Goal: Communication & Community: Ask a question

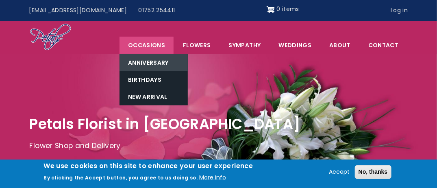
click at [146, 62] on link "Anniversary" at bounding box center [153, 62] width 68 height 17
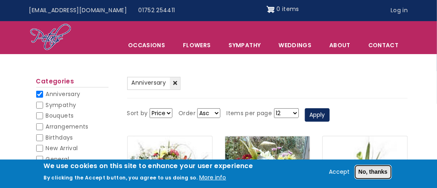
click at [378, 173] on button "No, thanks" at bounding box center [373, 172] width 37 height 14
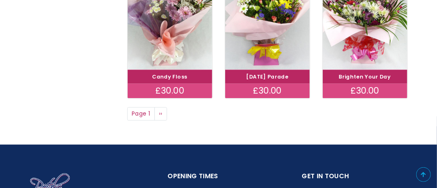
scroll to position [612, 0]
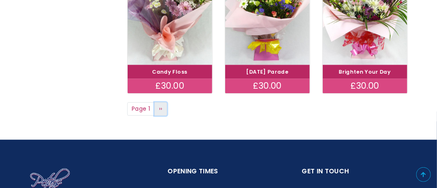
click at [161, 107] on span "››" at bounding box center [161, 108] width 4 height 8
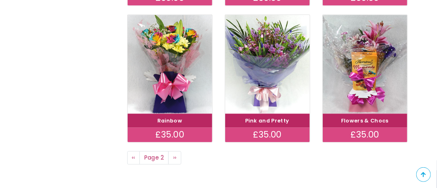
scroll to position [579, 0]
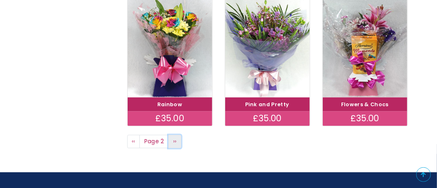
click at [174, 140] on span "››" at bounding box center [175, 141] width 4 height 8
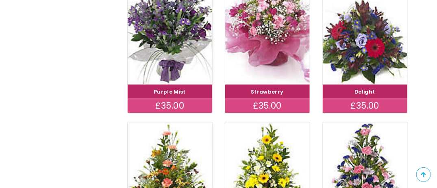
scroll to position [336, 0]
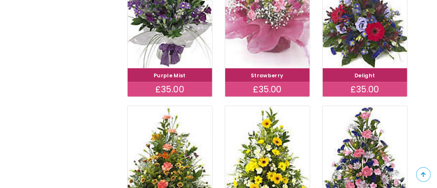
click at [269, 20] on img at bounding box center [267, 19] width 95 height 110
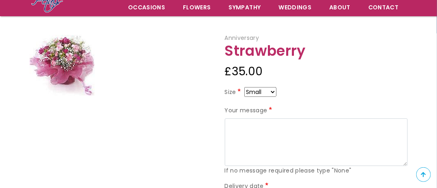
scroll to position [33, 0]
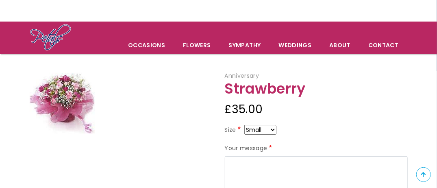
click at [72, 97] on img at bounding box center [62, 103] width 65 height 61
click at [272, 128] on select "Small Medium Large" at bounding box center [260, 130] width 32 height 10
select select "9"
click at [269, 153] on div "Your message If no message required please type "None"" at bounding box center [316, 178] width 183 height 70
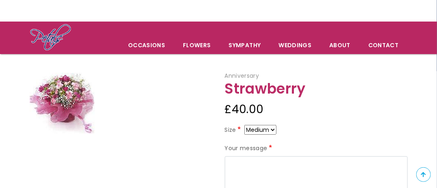
click at [271, 128] on select "Small Medium Large" at bounding box center [260, 130] width 32 height 10
select select "8"
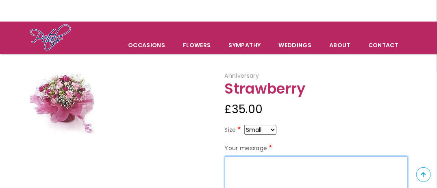
click at [268, 161] on textarea "Your message" at bounding box center [316, 180] width 183 height 48
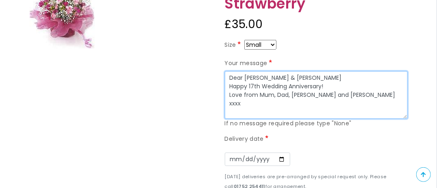
scroll to position [158, 0]
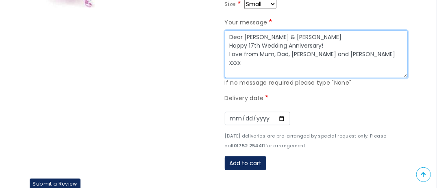
type textarea "Dear [PERSON_NAME] & [PERSON_NAME] Happy 17th Wedding Anniversary! Love from Mu…"
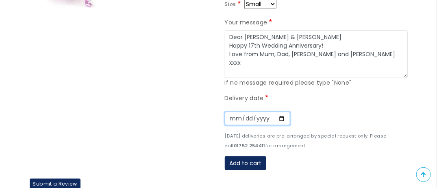
click at [280, 117] on input "Date" at bounding box center [257, 119] width 65 height 14
type input "[DATE]"
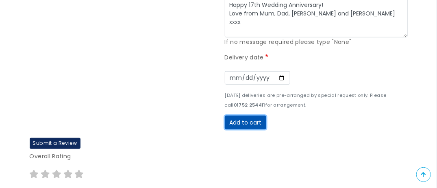
click at [249, 122] on button "Add to cart" at bounding box center [245, 122] width 41 height 14
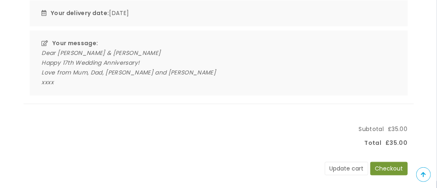
scroll to position [203, 0]
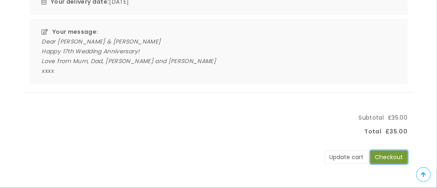
click at [378, 154] on button "Checkout" at bounding box center [388, 157] width 37 height 14
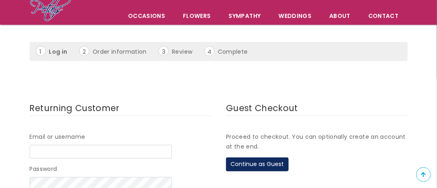
scroll to position [81, 0]
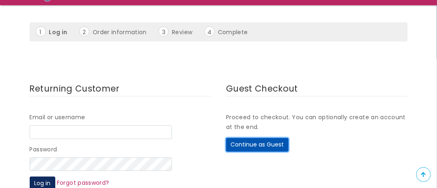
click at [267, 143] on button "Continue as Guest" at bounding box center [257, 145] width 63 height 14
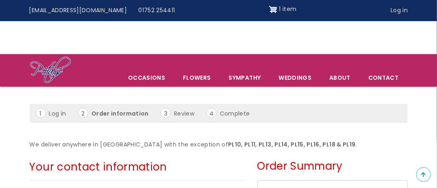
scroll to position [41, 0]
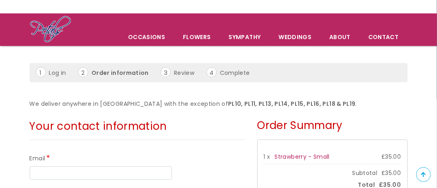
click at [90, 156] on div "Email" at bounding box center [137, 167] width 215 height 26
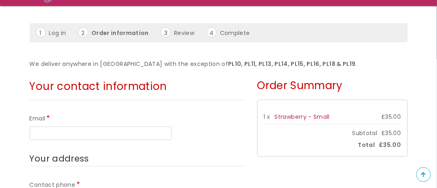
scroll to position [81, 0]
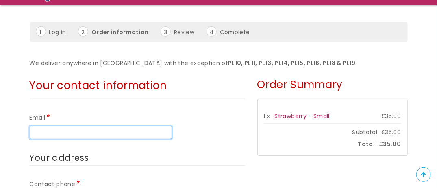
click at [38, 130] on input "Email" at bounding box center [101, 133] width 142 height 14
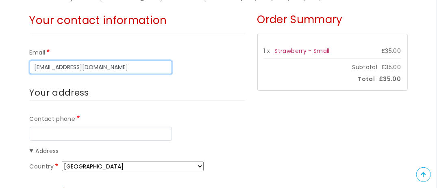
scroll to position [163, 0]
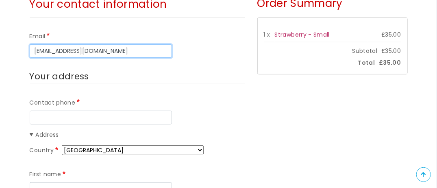
type input "[EMAIL_ADDRESS][DOMAIN_NAME]"
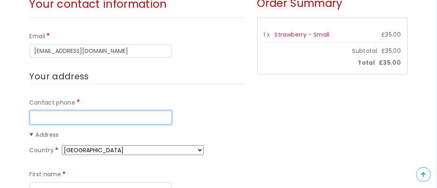
click at [37, 118] on input "Contact phone" at bounding box center [101, 118] width 142 height 14
type input "8432599542"
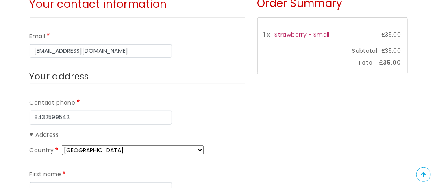
click at [180, 147] on select "Afghanistan Åland Islands Albania Algeria American Samoa Andorra Angola Anguill…" at bounding box center [133, 150] width 142 height 10
select select "US"
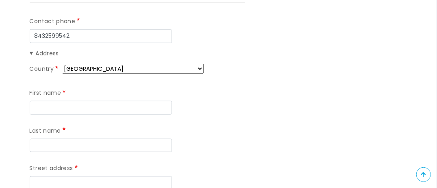
scroll to position [284, 0]
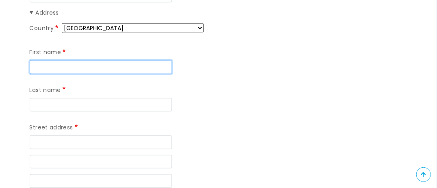
click at [87, 66] on input "First name" at bounding box center [101, 67] width 142 height 14
type input "[PERSON_NAME]"
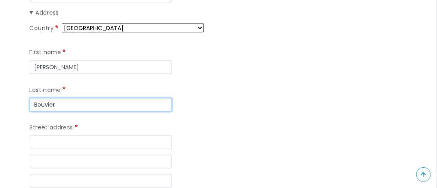
type input "Bouvier"
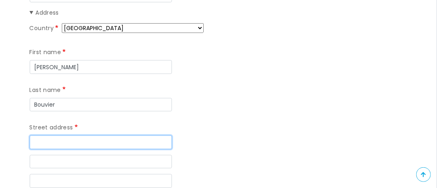
click at [67, 135] on input "Street address" at bounding box center [101, 142] width 142 height 14
type input "224 Hoylake Court"
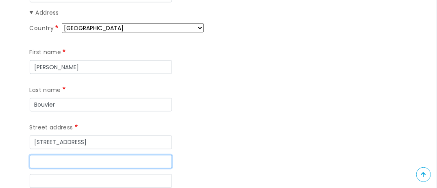
type input "[STREET_ADDRESS]"
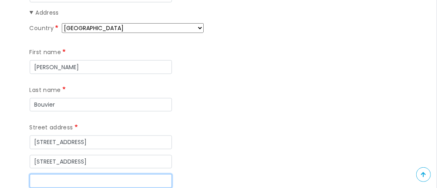
type input "[STREET_ADDRESS]"
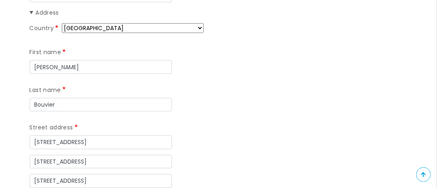
type input "[GEOGRAPHIC_DATA]"
type input "29414"
type input "[STREET_ADDRESS]"
type input "[GEOGRAPHIC_DATA]"
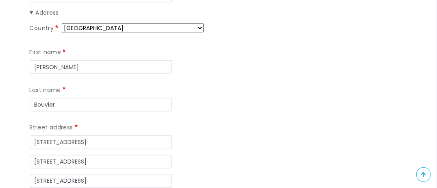
type input "29414"
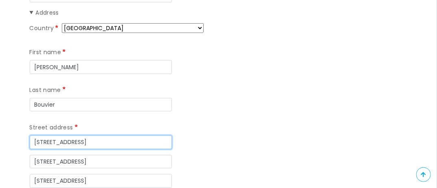
scroll to position [244, 0]
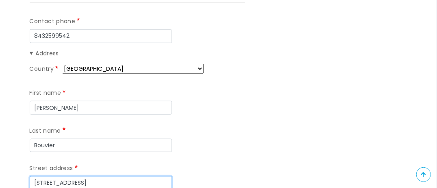
click at [155, 176] on input "[STREET_ADDRESS]" at bounding box center [101, 183] width 142 height 14
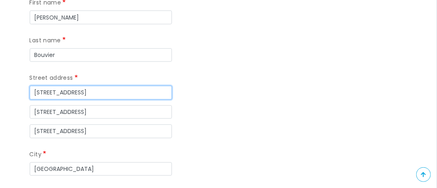
scroll to position [366, 0]
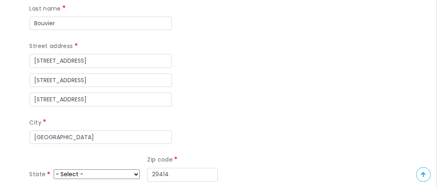
click at [128, 169] on select "- Select - Alabama Alaska American Samoa Arizona Arkansas Armed Forces (AA) Arm…" at bounding box center [97, 174] width 86 height 10
select select "SC"
click at [54, 169] on select "- Select - Alabama Alaska American Samoa Arizona Arkansas Armed Forces (AA) Arm…" at bounding box center [97, 174] width 86 height 10
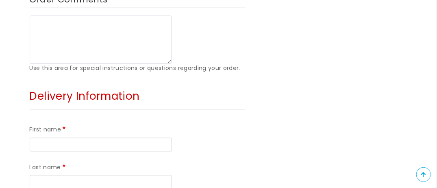
scroll to position [569, 0]
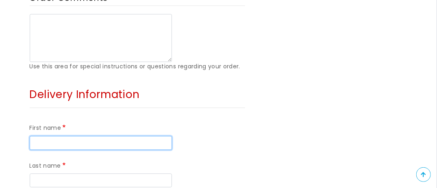
click at [68, 136] on input "First name" at bounding box center [101, 143] width 142 height 14
type input "Mr & Mrs"
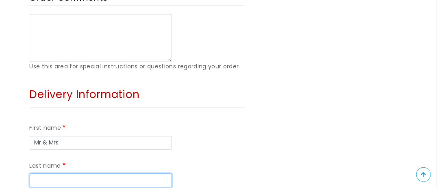
click at [155, 173] on input "Last name" at bounding box center [101, 180] width 142 height 14
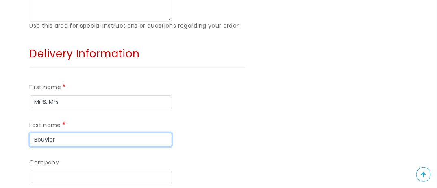
scroll to position [650, 0]
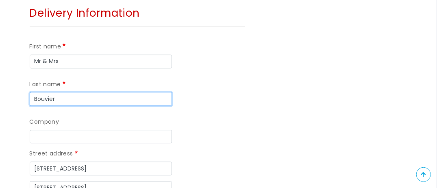
type input "Bouvier"
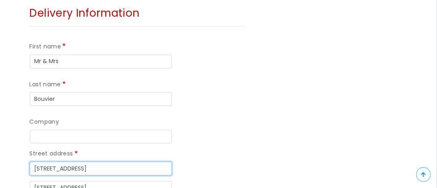
click at [92, 161] on input "[STREET_ADDRESS]" at bounding box center [101, 168] width 142 height 14
drag, startPoint x: 92, startPoint y: 91, endPoint x: 30, endPoint y: 80, distance: 62.7
click at [30, 149] on div "Street address 224 Hoylake Court" at bounding box center [137, 162] width 215 height 26
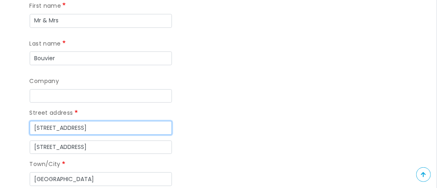
type input "14 St Marys Rd"
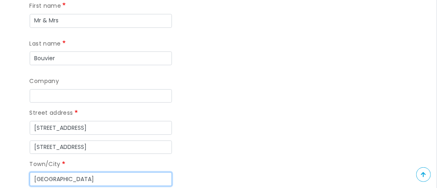
click at [61, 172] on input "Charleston" at bounding box center [101, 179] width 142 height 14
drag, startPoint x: 70, startPoint y: 104, endPoint x: 33, endPoint y: 100, distance: 37.6
click at [33, 172] on input "Charleston" at bounding box center [101, 179] width 142 height 14
type input "Plympton"
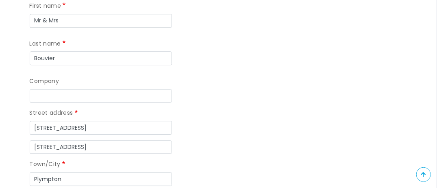
drag, startPoint x: 63, startPoint y: 139, endPoint x: 37, endPoint y: 138, distance: 26.0
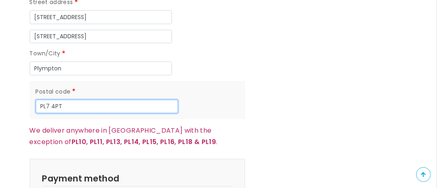
scroll to position [813, 0]
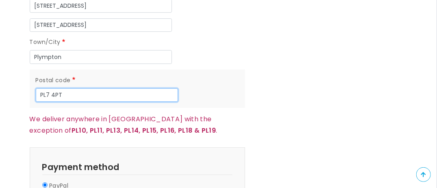
type input "PL7 4PT"
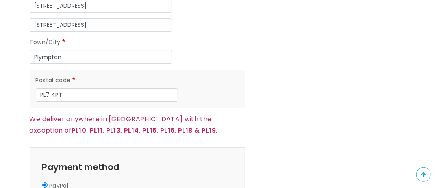
radio input "true"
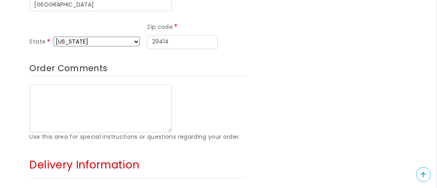
scroll to position [488, 0]
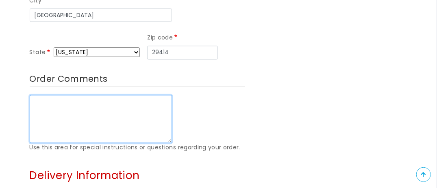
click at [52, 95] on textarea "Order Comments" at bounding box center [101, 119] width 142 height 48
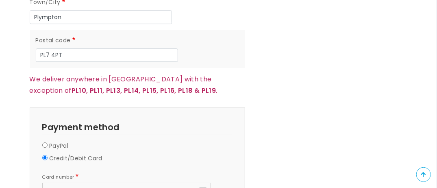
scroll to position [853, 0]
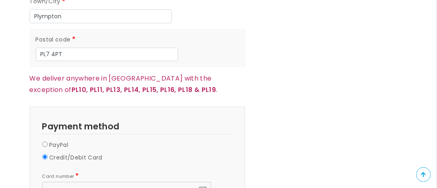
type textarea "Contact # for Clare 07498 281790"
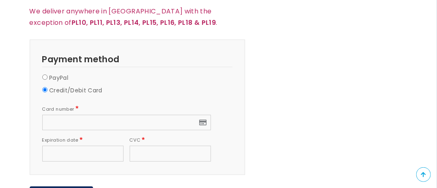
scroll to position [935, 0]
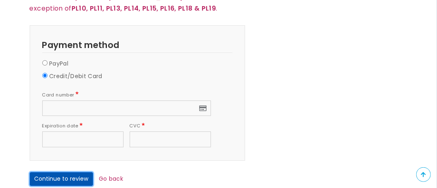
click at [76, 172] on button "Continue to review" at bounding box center [61, 179] width 63 height 14
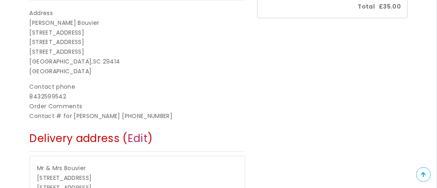
scroll to position [244, 0]
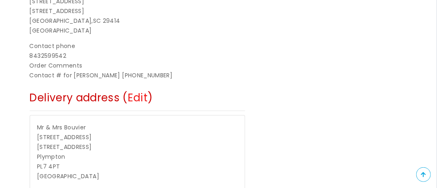
click at [133, 96] on link "Edit" at bounding box center [138, 97] width 20 height 15
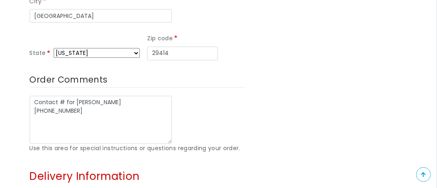
scroll to position [569, 0]
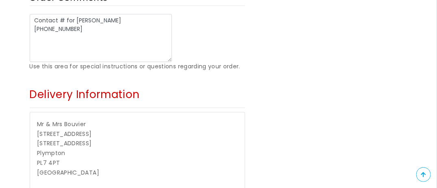
click at [96, 119] on p "Mr & [PERSON_NAME] [STREET_ADDRESS]" at bounding box center [137, 148] width 200 height 59
click at [90, 139] on span "[STREET_ADDRESS]" at bounding box center [64, 143] width 55 height 8
click at [73, 139] on span "[STREET_ADDRESS]" at bounding box center [64, 143] width 55 height 8
click at [91, 119] on p "Mr & [PERSON_NAME] [STREET_ADDRESS]" at bounding box center [137, 148] width 200 height 59
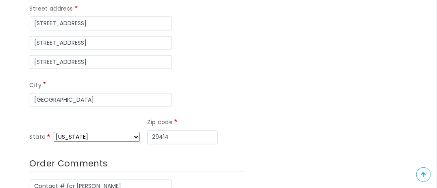
scroll to position [366, 0]
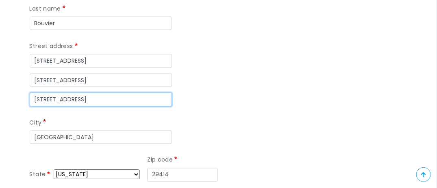
click at [94, 93] on input "224 Hoylake Court" at bounding box center [101, 100] width 142 height 14
type input "2"
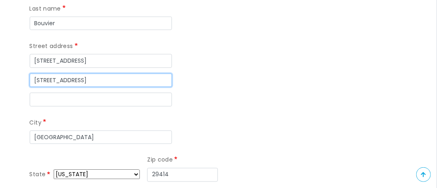
click at [92, 74] on input "224 Hoylake Court" at bounding box center [101, 81] width 142 height 14
type input "2"
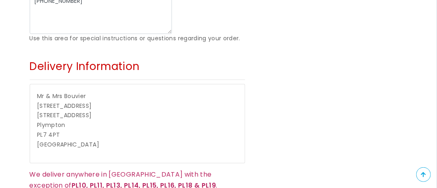
scroll to position [610, 0]
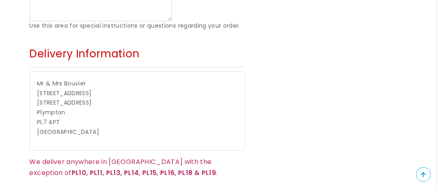
click at [87, 98] on span "224 Hoylake Court" at bounding box center [64, 102] width 55 height 8
click at [91, 79] on p "Mr & Mrs Bouvier 14 St Marys Rd 224 Hoylake Court Plympton PL7 4PT United Kingd…" at bounding box center [137, 108] width 200 height 59
click at [82, 79] on p "Mr & Mrs Bouvier 14 St Marys Rd 224 Hoylake Court Plympton PL7 4PT United Kingd…" at bounding box center [137, 108] width 200 height 59
click at [93, 79] on p "Mr & Mrs Bouvier 14 St Marys Rd 224 Hoylake Court Plympton PL7 4PT United Kingd…" at bounding box center [137, 108] width 200 height 59
click at [87, 90] on p "Mr & Mrs Bouvier 14 St Marys Rd 224 Hoylake Court Plympton PL7 4PT United Kingd…" at bounding box center [137, 108] width 200 height 59
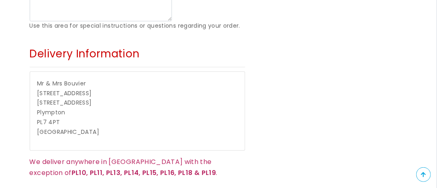
click at [74, 81] on p "Mr & [PERSON_NAME] [STREET_ADDRESS]" at bounding box center [137, 108] width 200 height 59
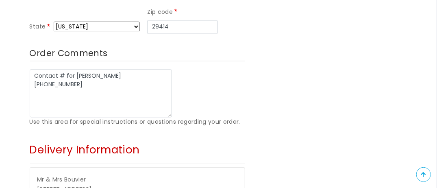
scroll to position [528, 0]
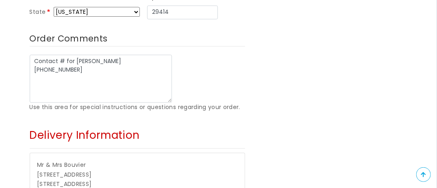
click at [114, 128] on span "Delivery Information" at bounding box center [85, 135] width 110 height 15
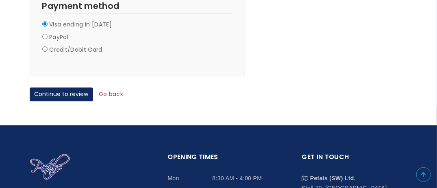
scroll to position [772, 0]
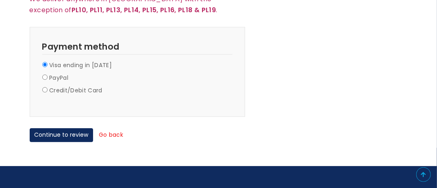
click at [113, 130] on link "Go back" at bounding box center [111, 134] width 24 height 8
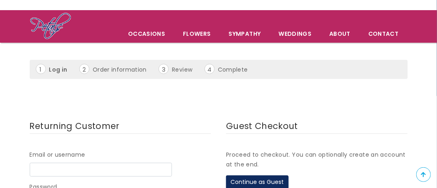
scroll to position [122, 0]
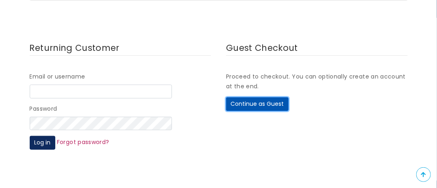
click at [241, 103] on button "Continue as Guest" at bounding box center [257, 104] width 63 height 14
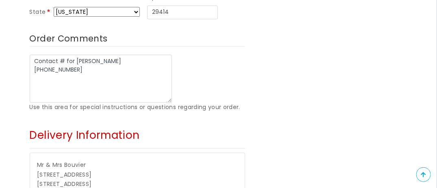
scroll to position [569, 0]
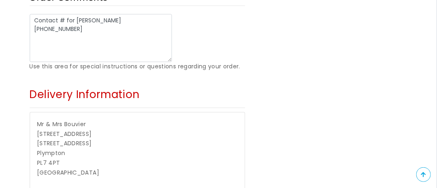
click at [91, 119] on p "Mr & [PERSON_NAME] [STREET_ADDRESS]" at bounding box center [137, 148] width 200 height 59
click at [87, 139] on span "224 Hoylake Court" at bounding box center [64, 143] width 55 height 8
click at [41, 139] on span "224 Hoylake Court" at bounding box center [64, 143] width 55 height 8
click at [39, 139] on span "224 Hoylake Court" at bounding box center [64, 143] width 55 height 8
drag, startPoint x: 39, startPoint y: 103, endPoint x: 82, endPoint y: 103, distance: 42.7
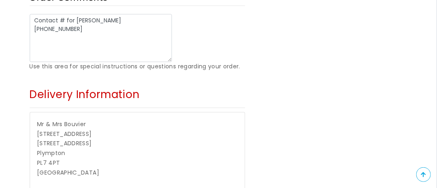
click at [82, 139] on span "[STREET_ADDRESS]" at bounding box center [64, 143] width 55 height 8
drag, startPoint x: 90, startPoint y: 102, endPoint x: 33, endPoint y: 100, distance: 57.4
click at [33, 112] on div "Mr & [PERSON_NAME] [STREET_ADDRESS]" at bounding box center [137, 151] width 215 height 78
drag, startPoint x: 33, startPoint y: 100, endPoint x: 76, endPoint y: 104, distance: 43.7
drag, startPoint x: 76, startPoint y: 104, endPoint x: 70, endPoint y: 104, distance: 6.1
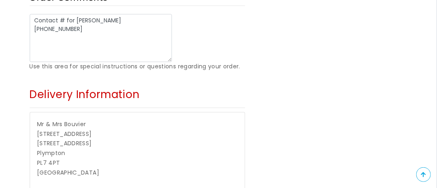
drag, startPoint x: 70, startPoint y: 104, endPoint x: 98, endPoint y: 109, distance: 27.7
click at [98, 119] on p "Mr & Mrs Bouvier 14 St Marys Rd 224 Hoylake Court Plympton PL7 4PT United Kingd…" at bounding box center [137, 148] width 200 height 59
drag, startPoint x: 91, startPoint y: 104, endPoint x: 33, endPoint y: 99, distance: 57.9
click at [33, 112] on div "Mr & Mrs Bouvier 14 St Marys Rd 224 Hoylake Court Plympton PL7 4PT United Kingd…" at bounding box center [137, 151] width 215 height 78
drag, startPoint x: 33, startPoint y: 99, endPoint x: 206, endPoint y: 93, distance: 172.4
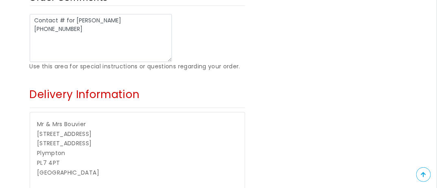
click at [206, 119] on p "Mr & [PERSON_NAME] [STREET_ADDRESS]" at bounding box center [137, 148] width 200 height 59
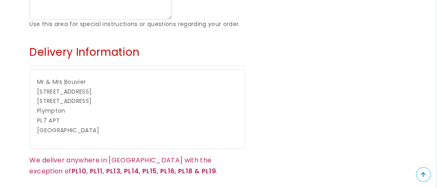
scroll to position [610, 0]
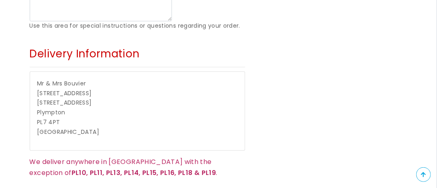
click at [63, 79] on p "Mr & [PERSON_NAME] [STREET_ADDRESS]" at bounding box center [137, 108] width 200 height 59
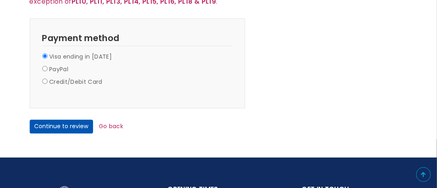
scroll to position [772, 0]
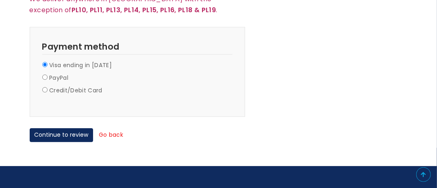
click at [112, 130] on link "Go back" at bounding box center [111, 134] width 24 height 8
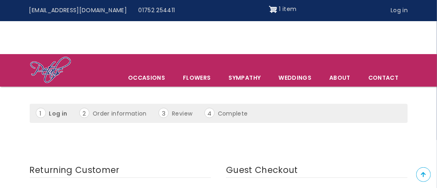
scroll to position [122, 0]
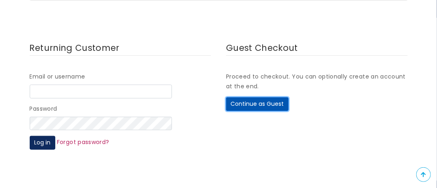
click at [236, 101] on button "Continue as Guest" at bounding box center [257, 104] width 63 height 14
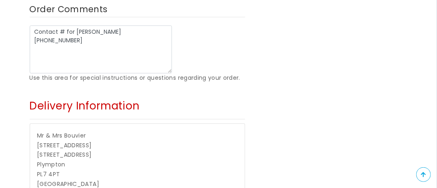
scroll to position [569, 0]
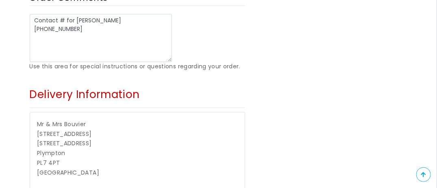
click at [72, 119] on p "Mr & [PERSON_NAME] [STREET_ADDRESS]" at bounding box center [137, 148] width 200 height 59
click at [65, 124] on p "Mr & [PERSON_NAME] [STREET_ADDRESS]" at bounding box center [137, 148] width 200 height 59
click at [59, 124] on p "Mr & [PERSON_NAME] [STREET_ADDRESS]" at bounding box center [137, 148] width 200 height 59
click at [59, 124] on p "Mr & Mrs Bouvier 14 St Marys Rd 224 Hoylake Court Plympton PL7 4PT United Kingd…" at bounding box center [137, 148] width 200 height 59
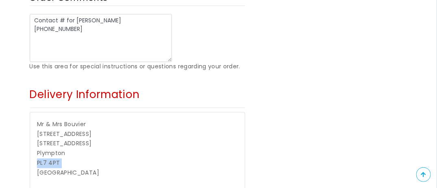
drag, startPoint x: 59, startPoint y: 124, endPoint x: 115, endPoint y: 125, distance: 56.9
click at [115, 125] on p "Mr & [PERSON_NAME] [STREET_ADDRESS]" at bounding box center [137, 148] width 200 height 59
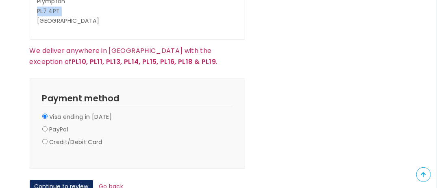
scroll to position [731, 0]
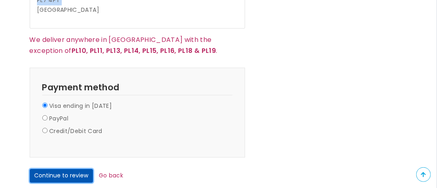
click at [79, 169] on button "Continue to review" at bounding box center [61, 176] width 63 height 14
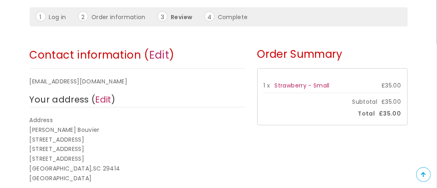
scroll to position [122, 0]
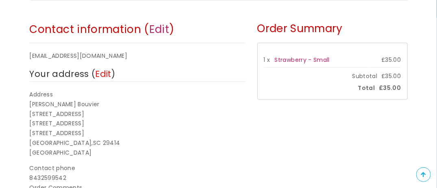
click at [106, 75] on link "Edit" at bounding box center [103, 74] width 16 height 12
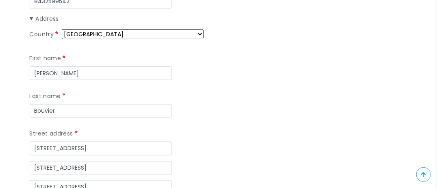
scroll to position [284, 0]
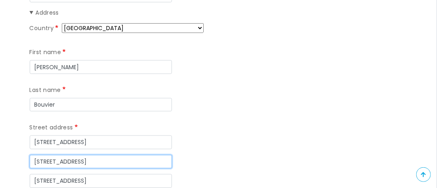
click at [92, 155] on input "[STREET_ADDRESS]" at bounding box center [101, 162] width 142 height 14
type input "2"
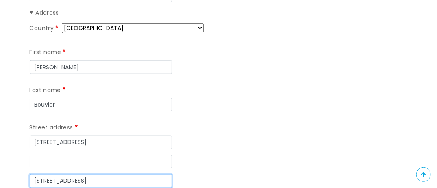
click at [89, 174] on input "[STREET_ADDRESS]" at bounding box center [101, 181] width 142 height 14
type input "2"
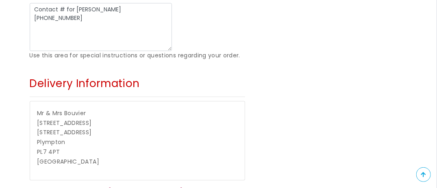
scroll to position [569, 0]
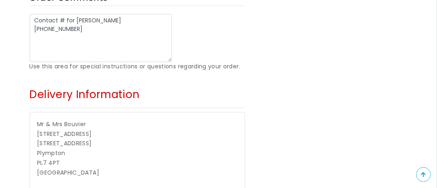
click at [63, 122] on p "Mr & [PERSON_NAME] [STREET_ADDRESS]" at bounding box center [137, 148] width 200 height 59
click at [61, 123] on p "Mr & [PERSON_NAME] [STREET_ADDRESS]" at bounding box center [137, 148] width 200 height 59
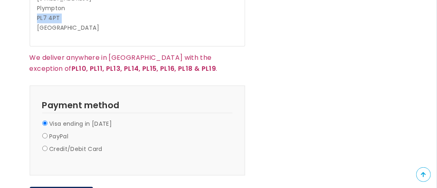
scroll to position [731, 0]
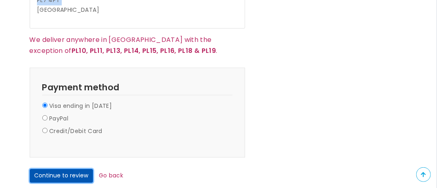
click at [81, 169] on button "Continue to review" at bounding box center [61, 176] width 63 height 14
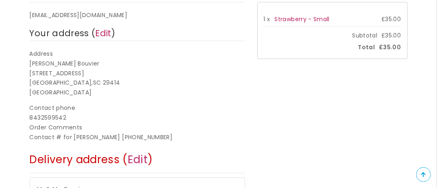
scroll to position [203, 0]
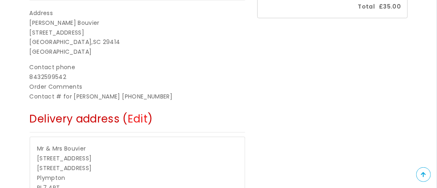
click at [137, 118] on link "Edit" at bounding box center [138, 118] width 20 height 15
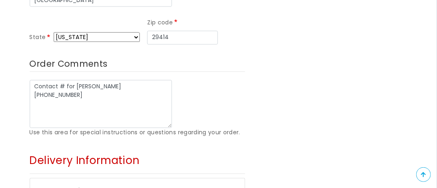
scroll to position [569, 0]
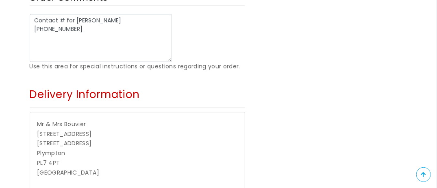
click at [72, 122] on p "Mr & Mrs Bouvier 14 St Marys Rd 224 Hoylake Court Plympton PL7 4PT United Kingd…" at bounding box center [137, 148] width 200 height 59
click at [66, 124] on p "Mr & Mrs Bouvier 14 St Marys Rd 224 Hoylake Court Plympton PL7 4PT United Kingd…" at bounding box center [137, 148] width 200 height 59
click at [62, 124] on p "Mr & Mrs Bouvier 14 St Marys Rd 224 Hoylake Court Plympton PL7 4PT United Kingd…" at bounding box center [137, 148] width 200 height 59
click at [77, 130] on span "[STREET_ADDRESS]" at bounding box center [64, 134] width 55 height 8
click at [88, 119] on p "Mr & Mrs Bouvier 14 St Marys Rd 224 Hoylake Court Plympton PL7 4PT United Kingd…" at bounding box center [137, 148] width 200 height 59
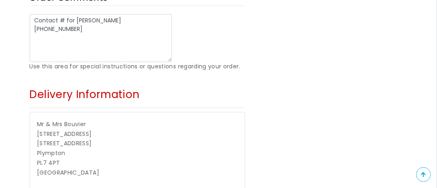
click at [79, 119] on p "Mr & Mrs Bouvier 14 St Marys Rd 224 Hoylake Court Plympton PL7 4PT United Kingd…" at bounding box center [137, 148] width 200 height 59
click at [78, 119] on p "Mr & Mrs Bouvier 14 St Marys Rd 224 Hoylake Court Plympton PL7 4PT United Kingd…" at bounding box center [137, 148] width 200 height 59
click at [74, 124] on p "Mr & Mrs Bouvier 14 St Marys Rd 224 Hoylake Court Plympton PL7 4PT United Kingd…" at bounding box center [137, 148] width 200 height 59
click at [68, 126] on p "Mr & [PERSON_NAME] [STREET_ADDRESS]" at bounding box center [137, 148] width 200 height 59
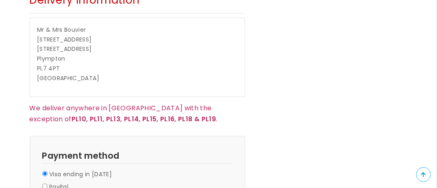
scroll to position [772, 0]
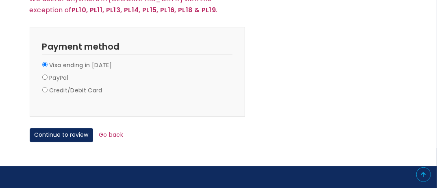
click at [93, 128] on div "Continue to review Go back" at bounding box center [147, 135] width 234 height 14
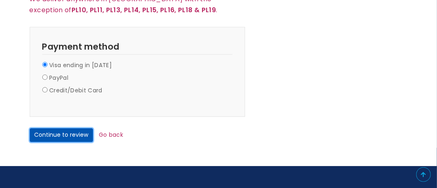
click at [80, 128] on button "Continue to review" at bounding box center [61, 135] width 63 height 14
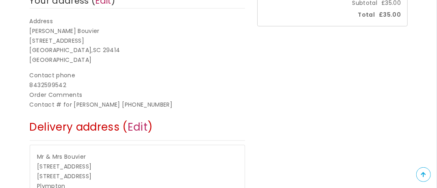
scroll to position [244, 0]
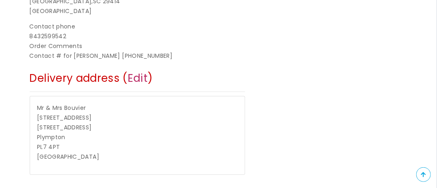
click at [108, 79] on span "Delivery address ( Edit )" at bounding box center [91, 78] width 123 height 15
click at [133, 77] on link "Edit" at bounding box center [138, 78] width 20 height 15
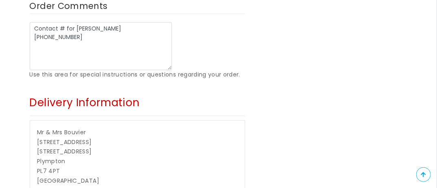
scroll to position [569, 0]
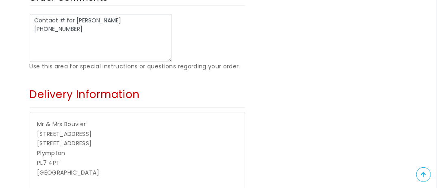
click at [67, 124] on p "Mr & Mrs Bouvier 14 St Marys Rd 224 Hoylake Court Plympton PL7 4PT United Kingd…" at bounding box center [137, 148] width 200 height 59
click at [59, 125] on p "Mr & Mrs Bouvier 14 St Marys Rd 224 Hoylake Court Plympton PL7 4PT United Kingd…" at bounding box center [137, 148] width 200 height 59
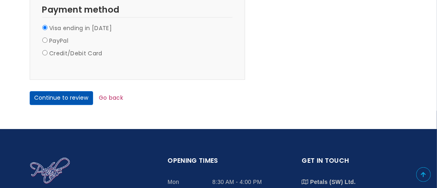
scroll to position [813, 0]
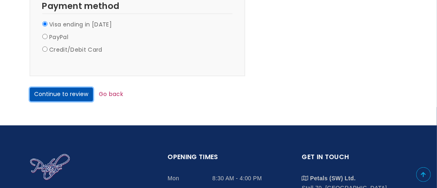
click at [74, 87] on button "Continue to review" at bounding box center [61, 94] width 63 height 14
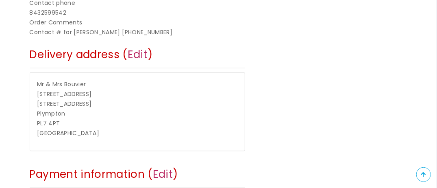
scroll to position [284, 0]
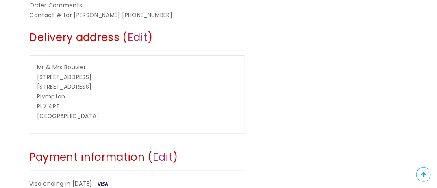
click at [67, 103] on p "Mr & Mrs Bouvier 14 St Marys Rd 224 Hoylake Court Plympton PL7 4PT United Kingd…" at bounding box center [137, 92] width 200 height 59
click at [62, 105] on p "Mr & Mrs Bouvier 14 St Marys Rd 224 Hoylake Court Plympton PL7 4PT United Kingd…" at bounding box center [137, 92] width 200 height 59
click at [56, 106] on span "PL7 4PT" at bounding box center [48, 106] width 23 height 8
click at [53, 107] on span "PL7 4PT" at bounding box center [48, 106] width 23 height 8
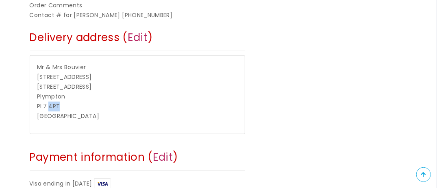
drag, startPoint x: 53, startPoint y: 107, endPoint x: 101, endPoint y: 107, distance: 48.0
click at [101, 107] on p "Mr & Mrs Bouvier 14 St Marys Rd 224 Hoylake Court Plympton PL7 4PT United Kingd…" at bounding box center [137, 92] width 200 height 59
click at [94, 105] on p "Mr & Mrs Bouvier 14 St Marys Rd 224 Hoylake Court Plympton PL7 4PT United Kingd…" at bounding box center [137, 92] width 200 height 59
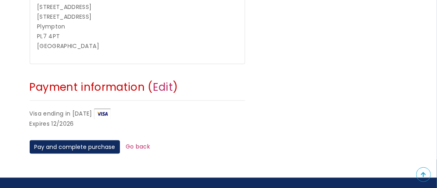
scroll to position [366, 0]
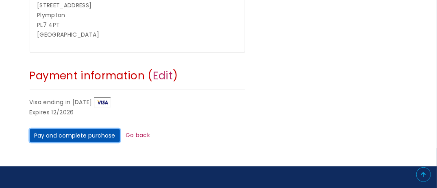
click at [83, 132] on button "Pay and complete purchase" at bounding box center [75, 136] width 90 height 14
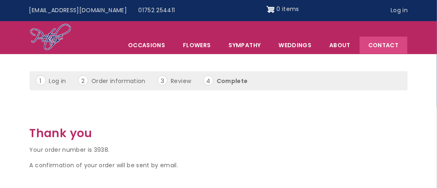
click at [382, 43] on link "Contact" at bounding box center [383, 45] width 47 height 17
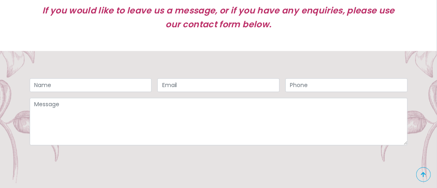
scroll to position [610, 0]
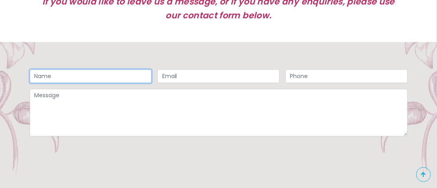
click at [90, 74] on input "Name" at bounding box center [91, 76] width 122 height 14
type input "[PERSON_NAME]"
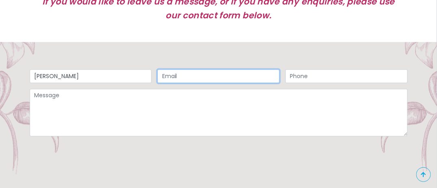
click at [188, 75] on input "Email" at bounding box center [218, 76] width 122 height 14
type input "[EMAIL_ADDRESS][DOMAIN_NAME]"
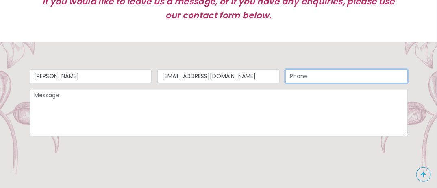
type input "8432599542"
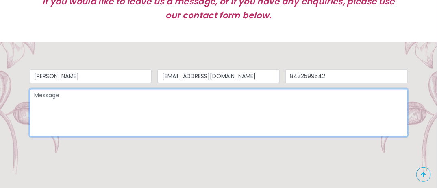
click at [76, 98] on textarea "Message" at bounding box center [219, 113] width 378 height 48
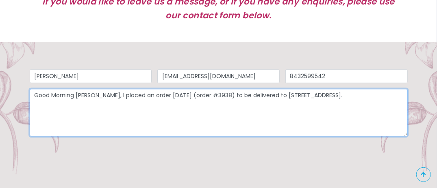
click at [96, 95] on textarea "Good Morning [PERSON_NAME], I placed an order [DATE] (order #3938) to be delive…" at bounding box center [219, 113] width 378 height 48
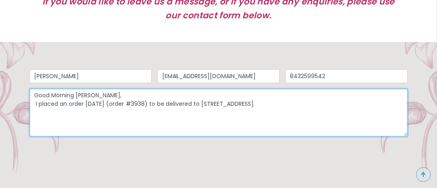
click at [330, 106] on textarea "Good Morning [PERSON_NAME], I placed an order [DATE] (order #3938) to be delive…" at bounding box center [219, 113] width 378 height 48
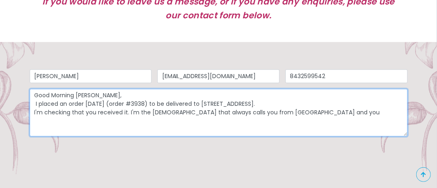
click at [195, 113] on textarea "Good Morning [PERSON_NAME], I placed an order [DATE] (order #3938) to be delive…" at bounding box center [219, 113] width 378 height 48
click at [276, 112] on textarea "Good Morning [PERSON_NAME], I placed an order [DATE] (order #3938) to be delive…" at bounding box center [219, 113] width 378 height 48
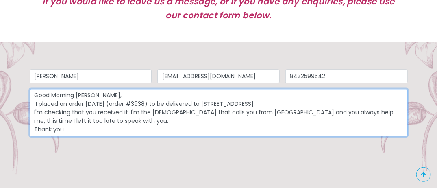
scroll to position [6, 0]
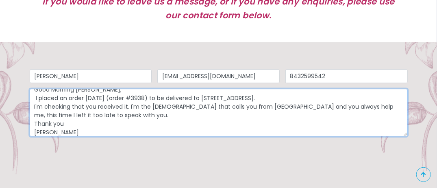
type textarea "Good Morning [PERSON_NAME], I placed an order [DATE] (order #3938) to be delive…"
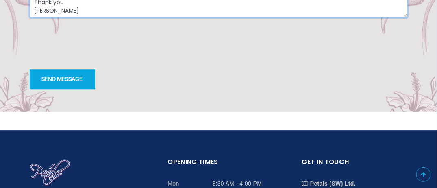
scroll to position [731, 0]
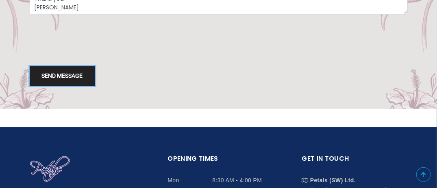
click at [70, 73] on button "Send message" at bounding box center [62, 76] width 65 height 20
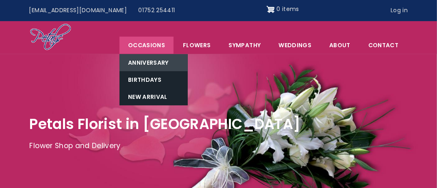
click at [154, 59] on link "Anniversary" at bounding box center [153, 62] width 68 height 17
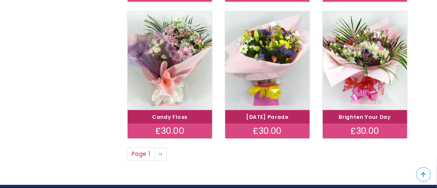
scroll to position [650, 0]
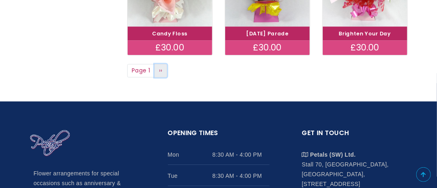
click at [158, 69] on link "Next page ››" at bounding box center [160, 71] width 13 height 14
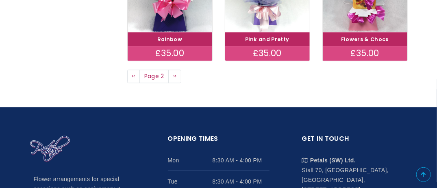
scroll to position [650, 0]
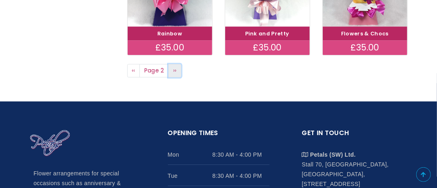
click at [173, 68] on span "››" at bounding box center [175, 70] width 4 height 8
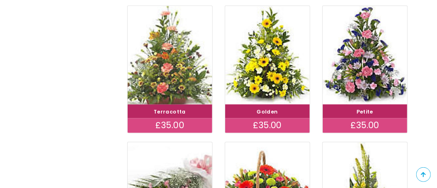
scroll to position [447, 0]
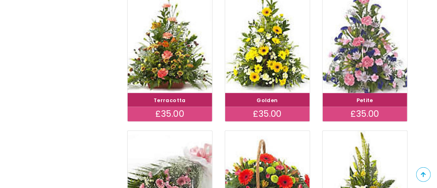
click at [360, 63] on img at bounding box center [364, 44] width 95 height 110
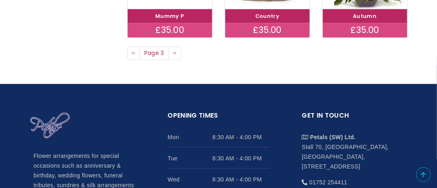
scroll to position [691, 0]
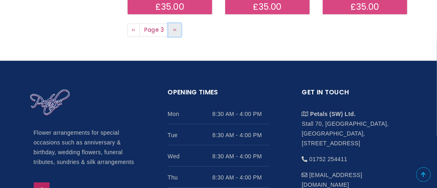
click at [173, 28] on span "››" at bounding box center [175, 30] width 4 height 8
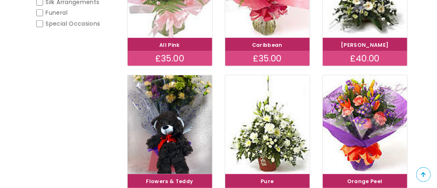
scroll to position [163, 0]
